Goal: Complete application form

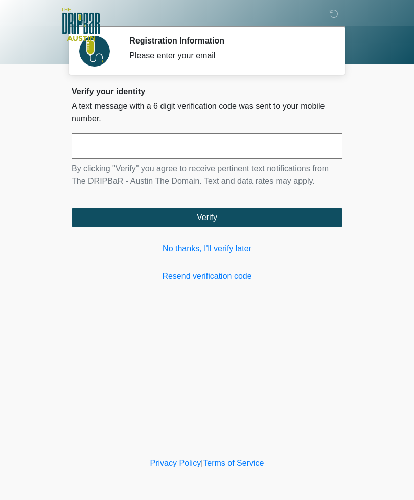
click at [313, 140] on input "text" at bounding box center [207, 146] width 271 height 26
type input "******"
click at [243, 218] on button "Verify" at bounding box center [207, 217] width 271 height 19
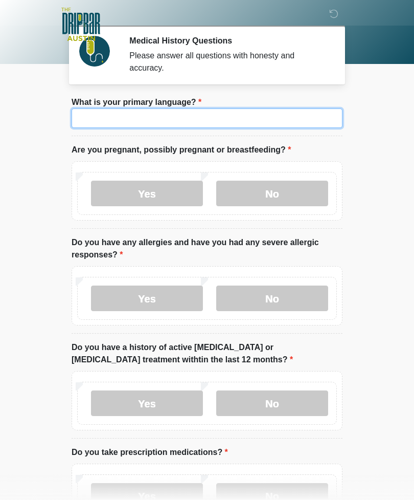
click at [224, 116] on input "What is your primary language?" at bounding box center [207, 117] width 271 height 19
type input "*******"
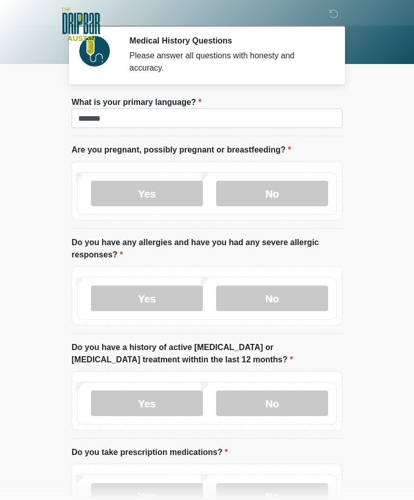
click at [263, 192] on label "No" at bounding box center [272, 194] width 112 height 26
click at [280, 300] on label "No" at bounding box center [272, 298] width 112 height 26
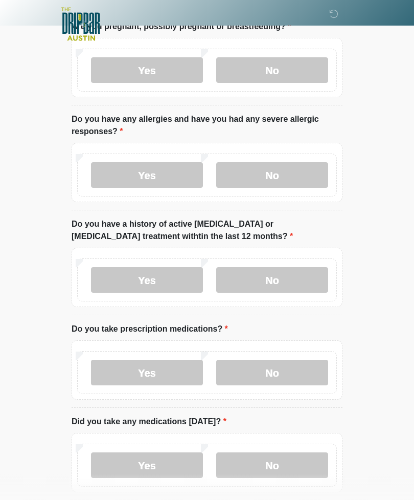
click at [279, 280] on label "No" at bounding box center [272, 280] width 112 height 26
click at [275, 381] on label "No" at bounding box center [272, 373] width 112 height 26
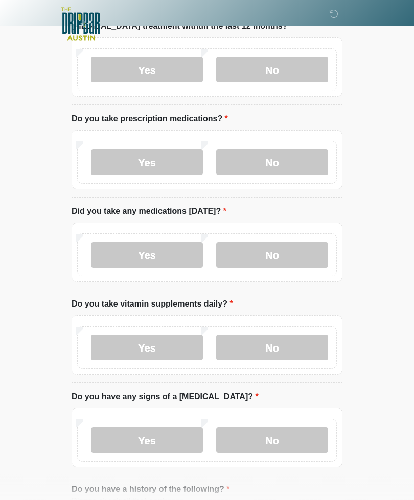
click at [278, 265] on label "No" at bounding box center [272, 255] width 112 height 26
click at [276, 348] on label "No" at bounding box center [272, 347] width 112 height 26
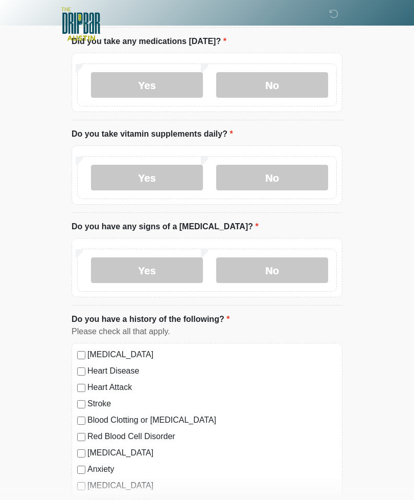
click at [283, 275] on label "No" at bounding box center [272, 271] width 112 height 26
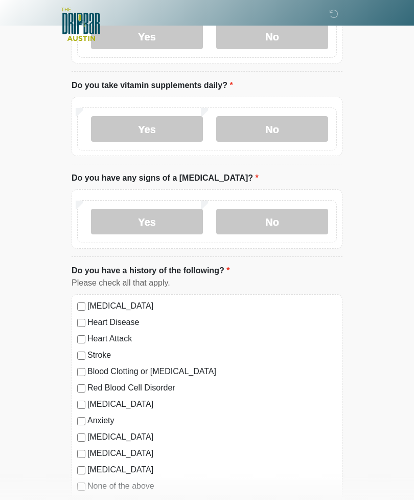
scroll to position [715, 0]
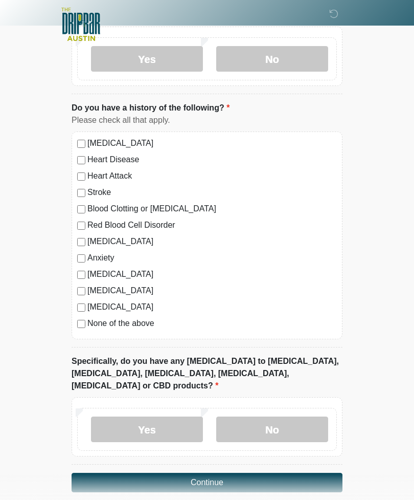
click at [284, 416] on label "No" at bounding box center [272, 429] width 112 height 26
click at [297, 473] on button "Continue" at bounding box center [207, 482] width 271 height 19
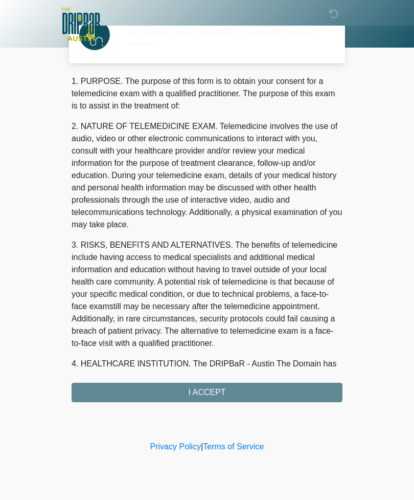
scroll to position [0, 0]
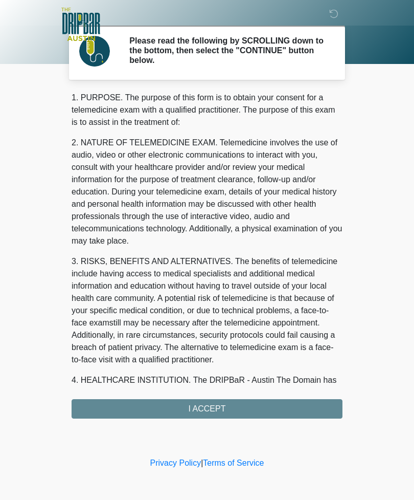
click at [232, 412] on div "1. PURPOSE. The purpose of this form is to obtain your consent for a telemedici…" at bounding box center [207, 255] width 271 height 327
click at [221, 415] on div "1. PURPOSE. The purpose of this form is to obtain your consent for a telemedici…" at bounding box center [207, 255] width 271 height 327
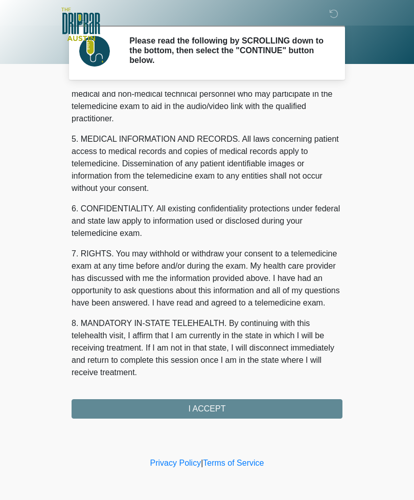
click at [221, 414] on div "1. PURPOSE. The purpose of this form is to obtain your consent for a telemedici…" at bounding box center [207, 255] width 271 height 327
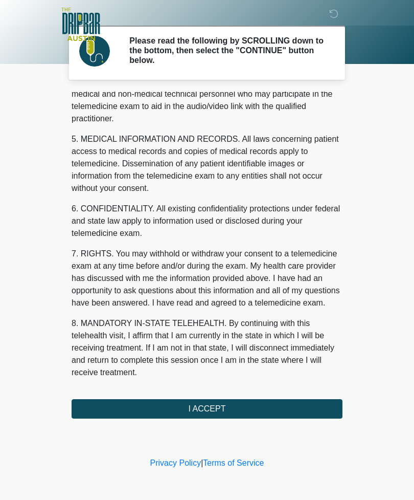
click at [211, 407] on button "I ACCEPT" at bounding box center [207, 408] width 271 height 19
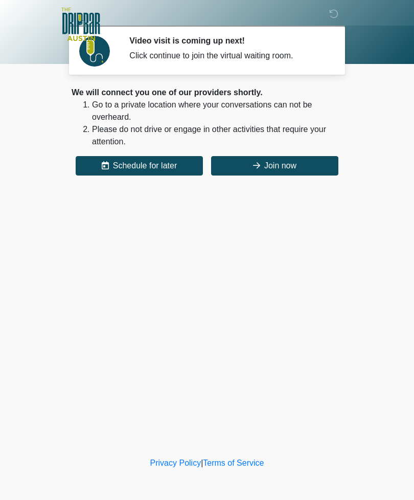
click at [283, 169] on button "Join now" at bounding box center [274, 165] width 127 height 19
